Goal: Task Accomplishment & Management: Manage account settings

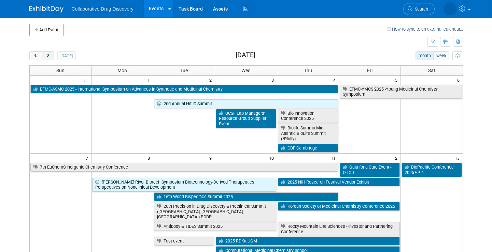
click at [44, 56] on button "next" at bounding box center [48, 56] width 13 height 9
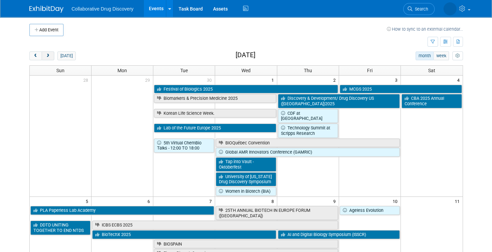
click at [45, 56] on button "next" at bounding box center [48, 56] width 13 height 9
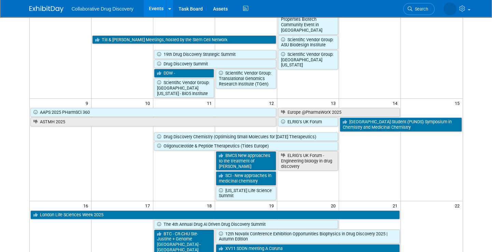
scroll to position [174, 0]
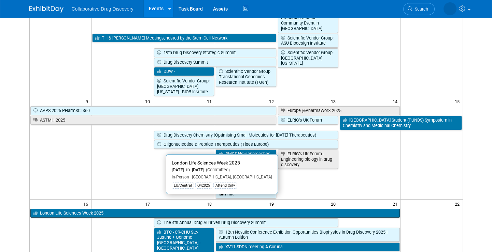
click at [118, 209] on link "London Life Sciences Week 2025" at bounding box center [214, 213] width 369 height 9
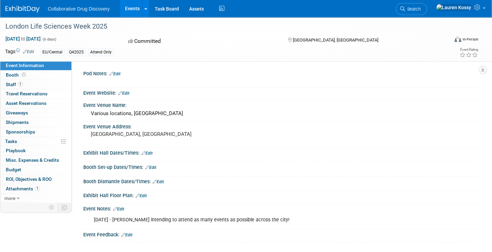
click at [118, 209] on link "Edit" at bounding box center [118, 209] width 11 height 5
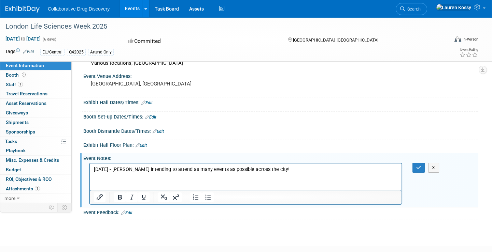
scroll to position [51, 0]
click at [105, 173] on html "[DATE] - [PERSON_NAME] intending to attend as many events as possible across th…" at bounding box center [245, 168] width 311 height 10
click at [315, 173] on html "[DATE] - [PERSON_NAME] intending to attend as many events as possible across th…" at bounding box center [245, 168] width 311 height 10
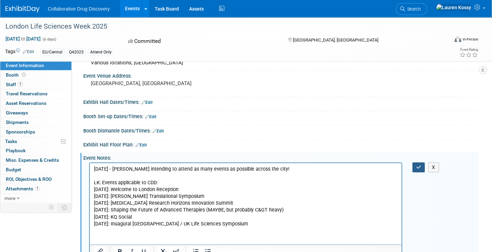
click at [421, 169] on button "button" at bounding box center [418, 168] width 13 height 10
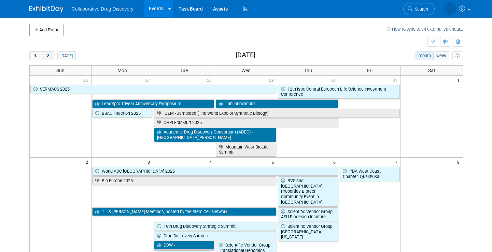
click at [51, 55] on button "next" at bounding box center [48, 56] width 13 height 9
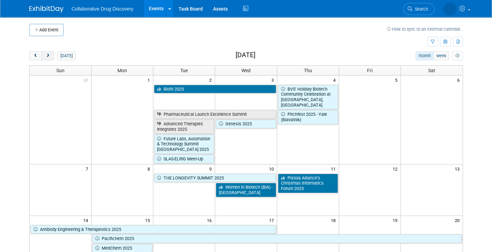
click at [51, 55] on button "next" at bounding box center [48, 56] width 13 height 9
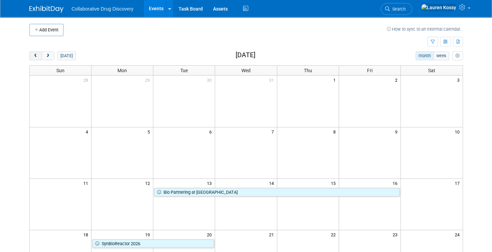
click at [40, 58] on button "prev" at bounding box center [35, 56] width 13 height 9
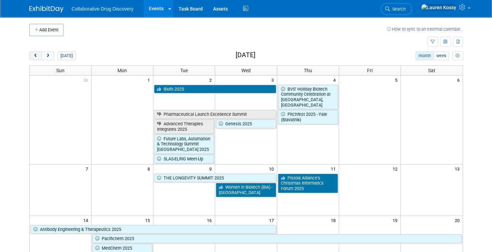
click at [30, 55] on button "prev" at bounding box center [35, 56] width 13 height 9
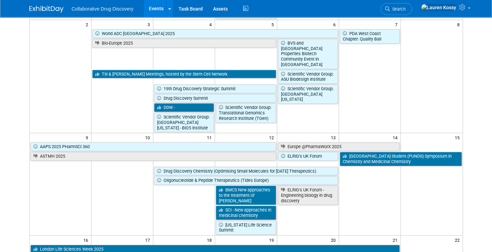
scroll to position [165, 0]
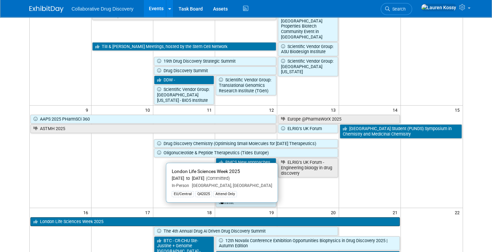
click at [217, 218] on link "London Life Sciences Week 2025" at bounding box center [214, 222] width 369 height 9
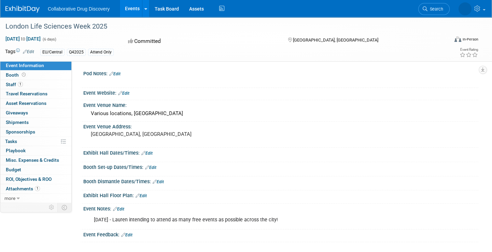
scroll to position [63, 0]
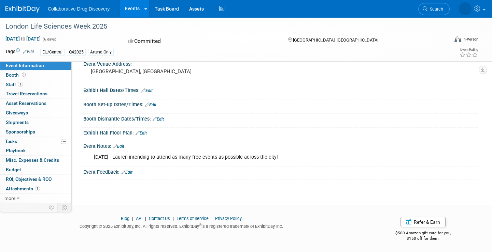
click at [117, 146] on icon at bounding box center [115, 146] width 4 height 4
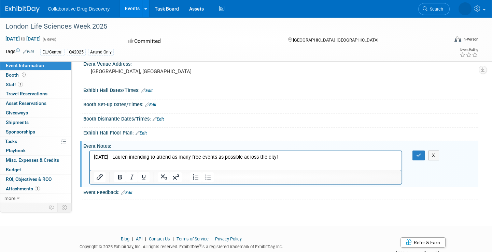
scroll to position [83, 0]
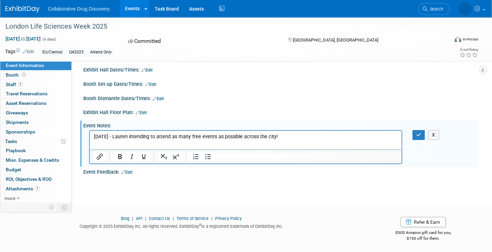
click at [289, 138] on p "25SEP2025 - Lauren intending to attend as many free events as possible across t…" at bounding box center [246, 137] width 304 height 7
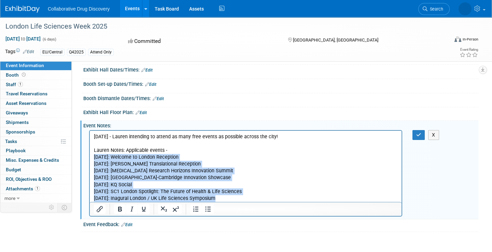
drag, startPoint x: 219, startPoint y: 198, endPoint x: 75, endPoint y: 158, distance: 149.5
click at [90, 158] on html "25SEP2025 - Lauren intending to attend as many free events as possible across t…" at bounding box center [245, 166] width 311 height 71
copy body "16 Nov: Welcome to London Reception 17 Nov: Crick Translational Reception 18 No…"
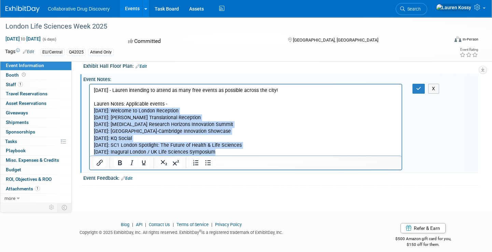
scroll to position [130, 0]
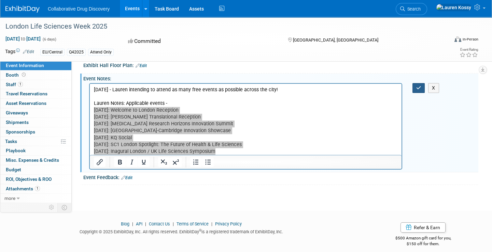
click at [419, 89] on icon "button" at bounding box center [418, 88] width 5 height 5
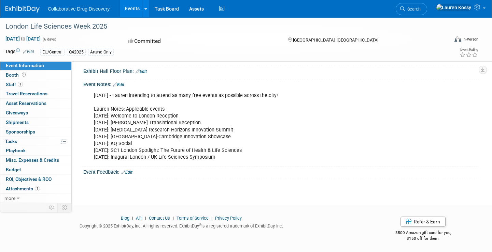
click at [124, 83] on link "Edit" at bounding box center [118, 85] width 11 height 5
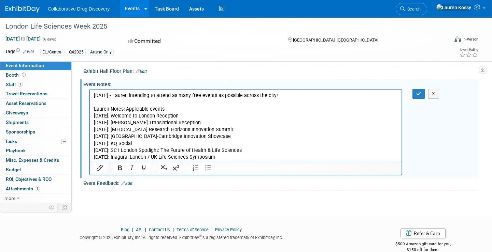
scroll to position [0, 0]
click at [216, 140] on p "25SEP2025 - Lauren intending to attend as many free events as possible across t…" at bounding box center [246, 126] width 304 height 69
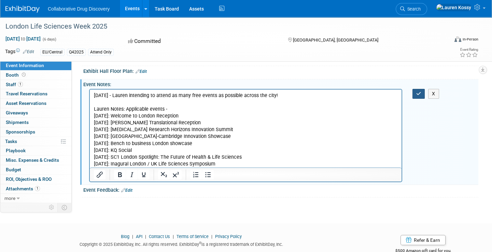
click at [420, 92] on icon "button" at bounding box center [418, 93] width 5 height 5
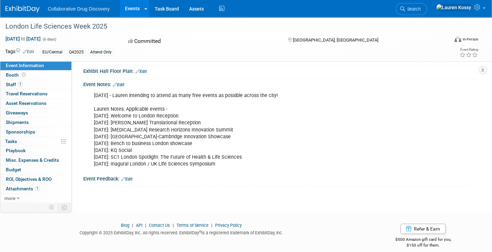
click at [116, 83] on icon at bounding box center [115, 85] width 4 height 4
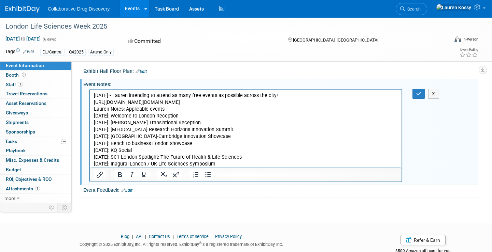
click at [296, 94] on p "25SEP2025 - Lauren intending to attend as many free events as possible across t…" at bounding box center [246, 95] width 304 height 7
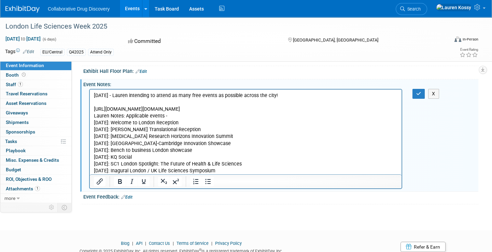
click at [303, 122] on p "https://lifesciencesweek.london/event-schedule.html?utm_source=chatgpt.com Laur…" at bounding box center [246, 140] width 304 height 69
click at [308, 108] on p "https://lifesciencesweek.london/event-schedule.html?utm_source=chatgpt.com Laur…" at bounding box center [246, 140] width 304 height 69
drag, startPoint x: 304, startPoint y: 108, endPoint x: 204, endPoint y: 108, distance: 99.3
click at [197, 111] on p "https://lifesciencesweek.london/event-schedule.html?utm_source=chatgpt.com Laur…" at bounding box center [246, 140] width 304 height 69
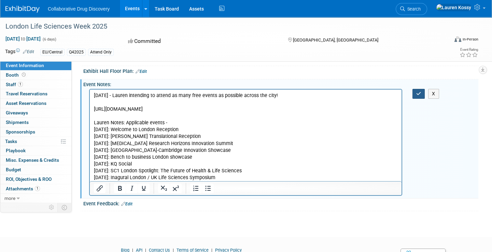
drag, startPoint x: 419, startPoint y: 97, endPoint x: 410, endPoint y: 98, distance: 9.4
click at [419, 97] on button "button" at bounding box center [418, 94] width 13 height 10
